Goal: Navigation & Orientation: Find specific page/section

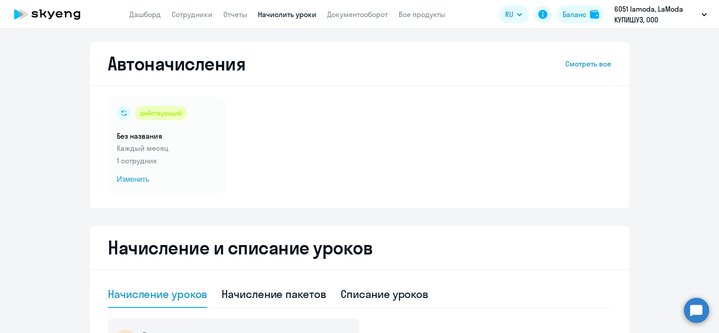
select select "10"
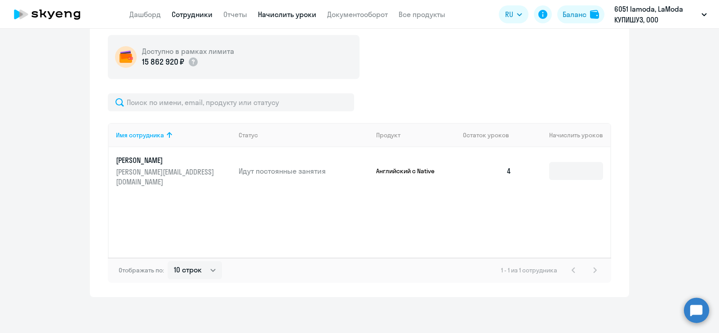
click at [186, 17] on link "Сотрудники" at bounding box center [192, 14] width 41 height 9
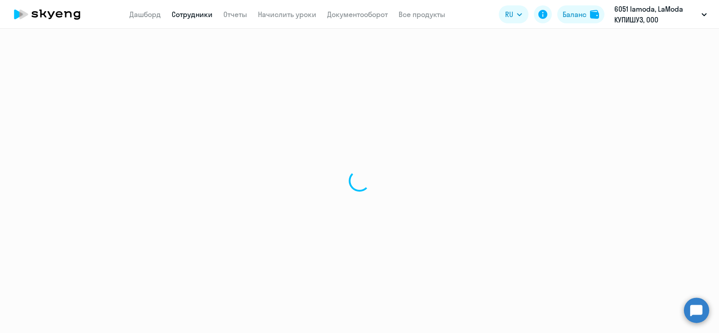
select select "30"
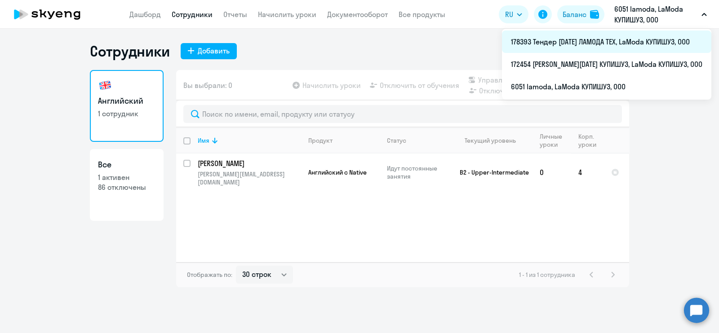
click at [599, 48] on li "178393 Тендер [DATE] ЛАМОДА ТЕХ, LaModa КУПИШУЗ, ООО" at bounding box center [606, 42] width 209 height 22
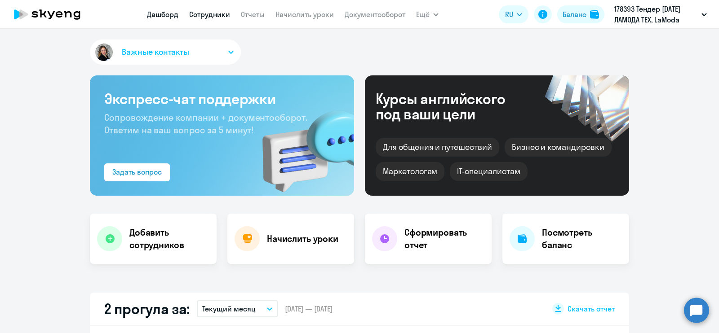
click at [210, 16] on link "Сотрудники" at bounding box center [209, 14] width 41 height 9
select select "30"
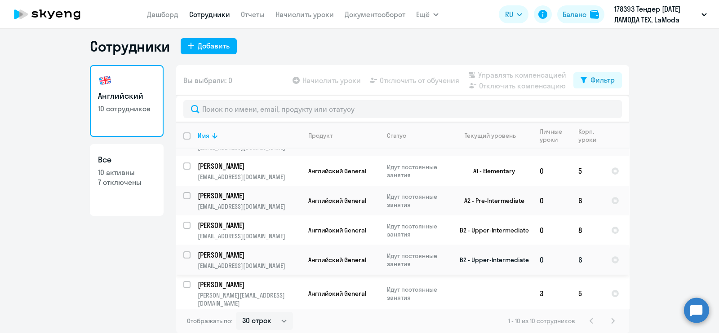
scroll to position [134, 0]
